Goal: Information Seeking & Learning: Understand process/instructions

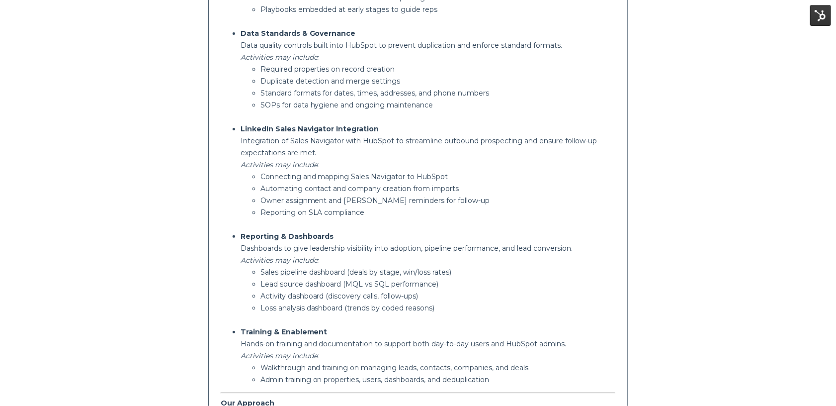
scroll to position [745, 0]
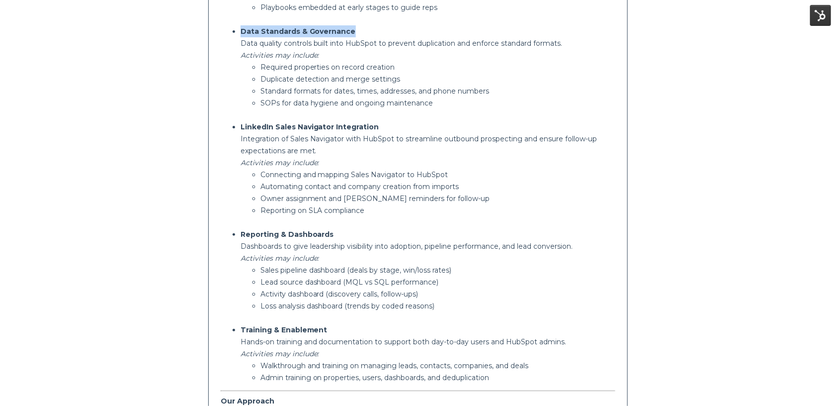
drag, startPoint x: 240, startPoint y: 29, endPoint x: 348, endPoint y: 26, distance: 107.9
click at [351, 28] on p "Data Standards & Governance" at bounding box center [428, 31] width 375 height 12
drag, startPoint x: 240, startPoint y: 230, endPoint x: 342, endPoint y: 230, distance: 102.9
click at [344, 231] on p "Reporting & Dashboards" at bounding box center [428, 234] width 375 height 12
click at [342, 230] on p "Reporting & Dashboards" at bounding box center [428, 234] width 375 height 12
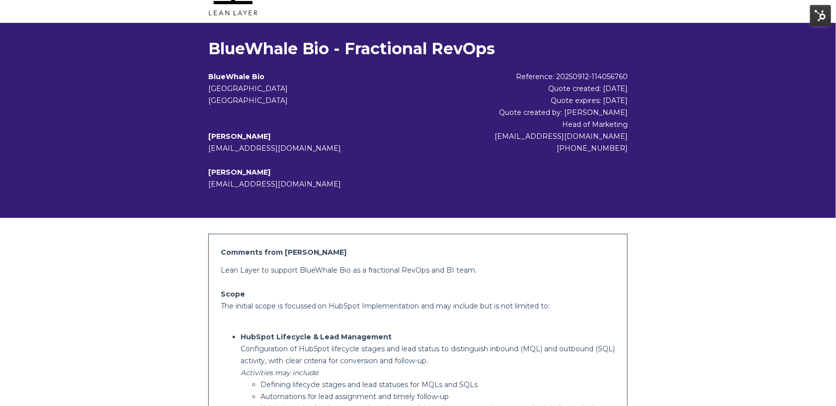
scroll to position [0, 0]
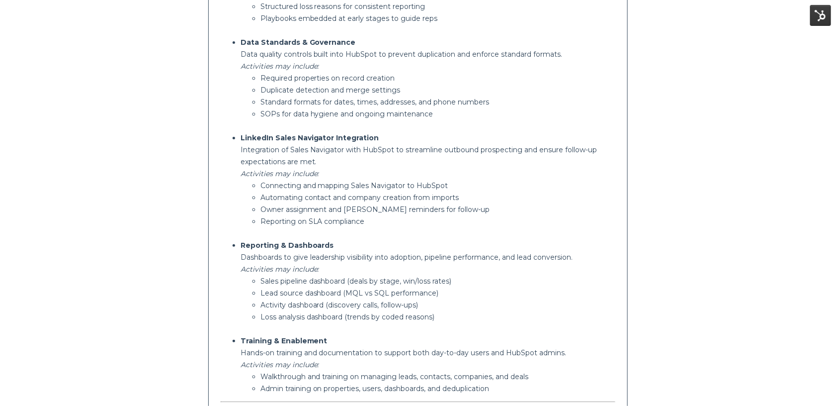
scroll to position [735, 0]
click at [517, 259] on p "Dashboards to give leadership visibility into adoption, pipeline performance, a…" at bounding box center [428, 256] width 375 height 12
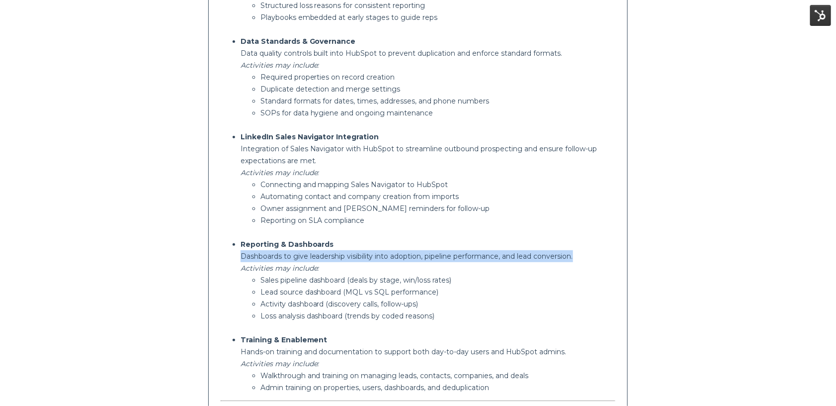
click at [517, 259] on p "Dashboards to give leadership visibility into adoption, pipeline performance, a…" at bounding box center [428, 256] width 375 height 12
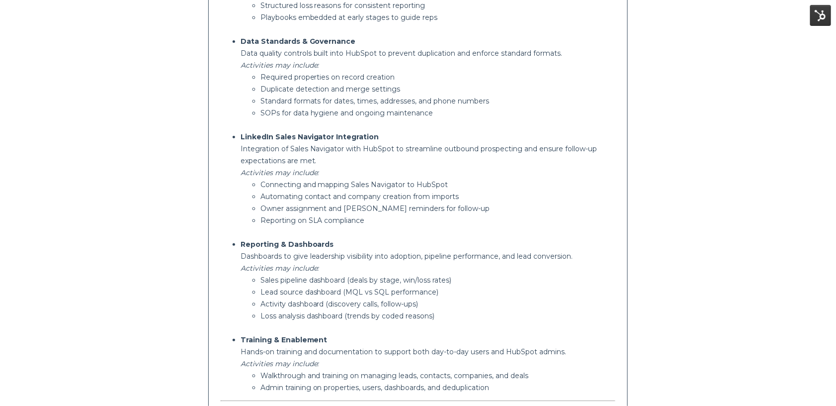
click at [517, 260] on p "Dashboards to give leadership visibility into adoption, pipeline performance, a…" at bounding box center [428, 256] width 375 height 12
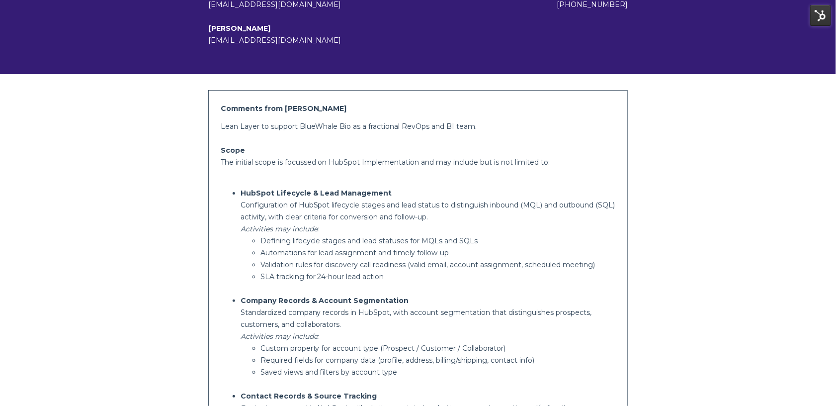
scroll to position [489, 0]
